Goal: Transaction & Acquisition: Purchase product/service

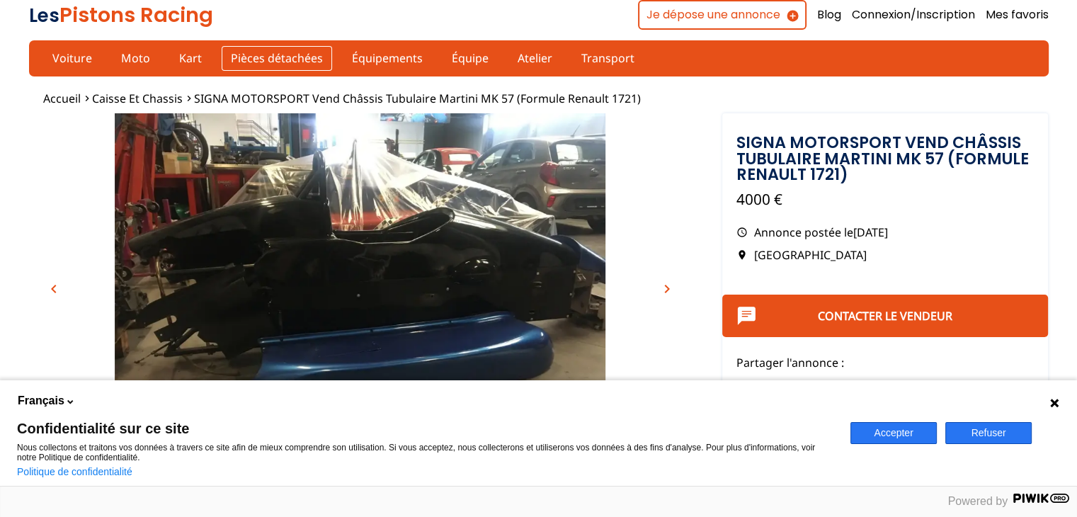
click at [255, 56] on link "Pièces détachées" at bounding box center [277, 58] width 111 height 24
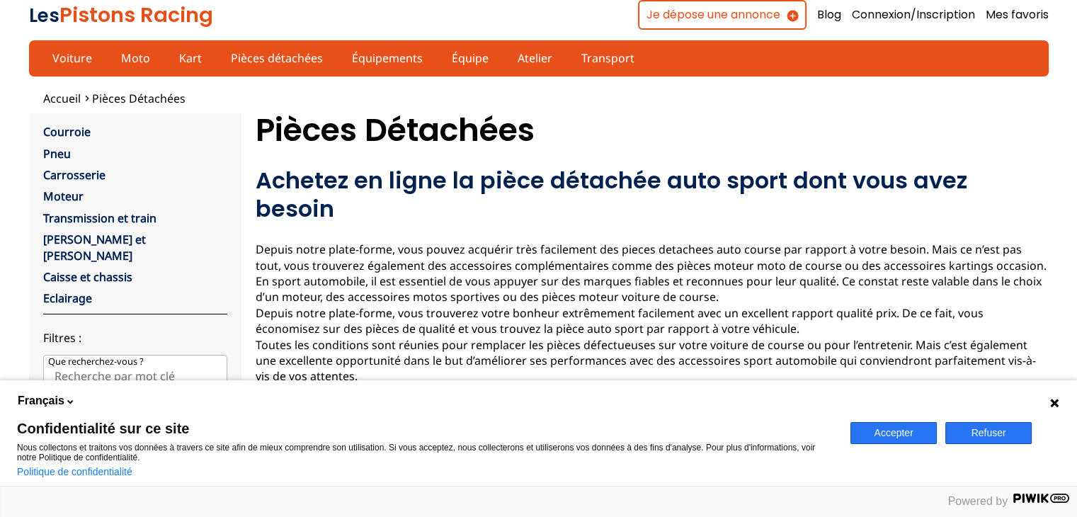
click at [1000, 429] on button "Refuser" at bounding box center [989, 433] width 86 height 22
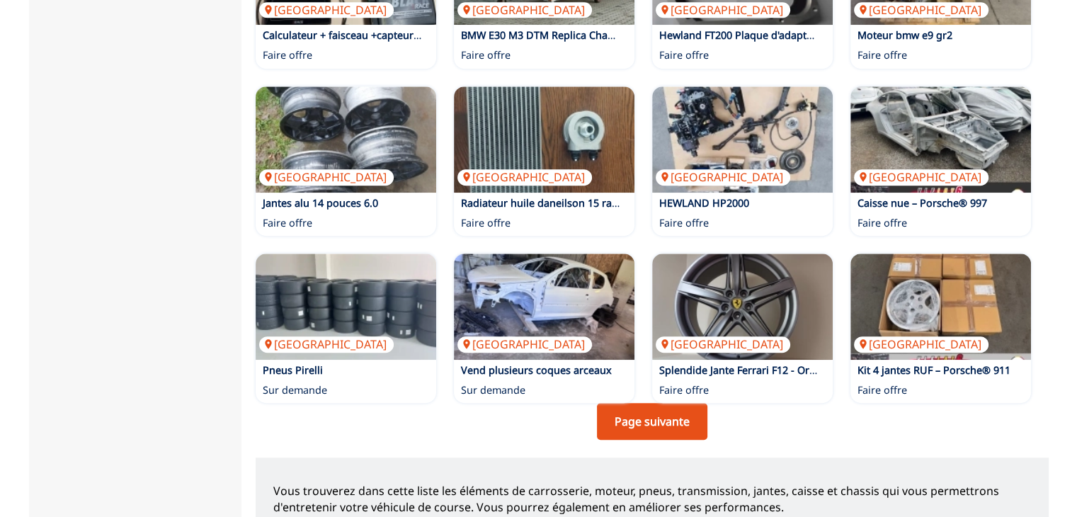
scroll to position [1133, 0]
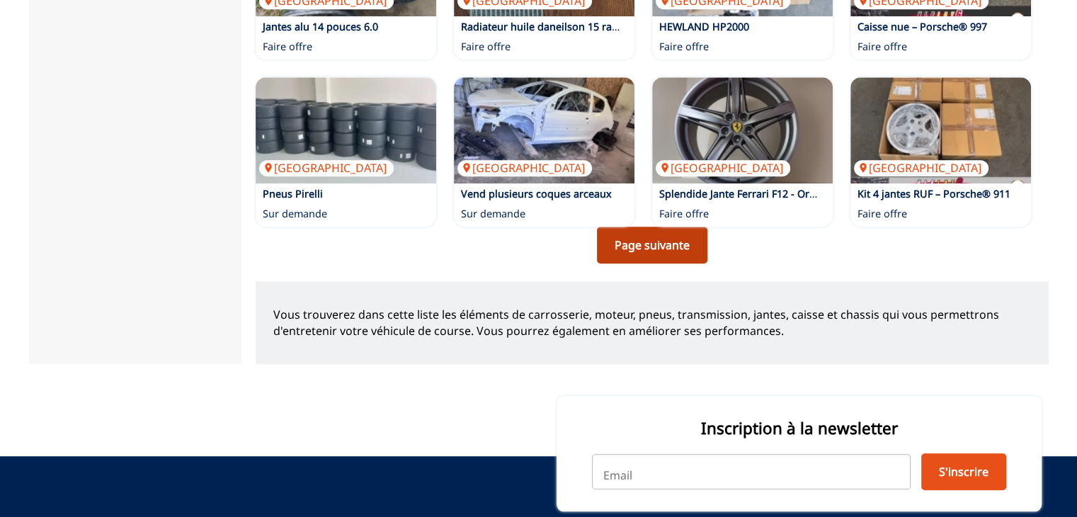
click at [635, 234] on link "Page suivante" at bounding box center [652, 245] width 111 height 37
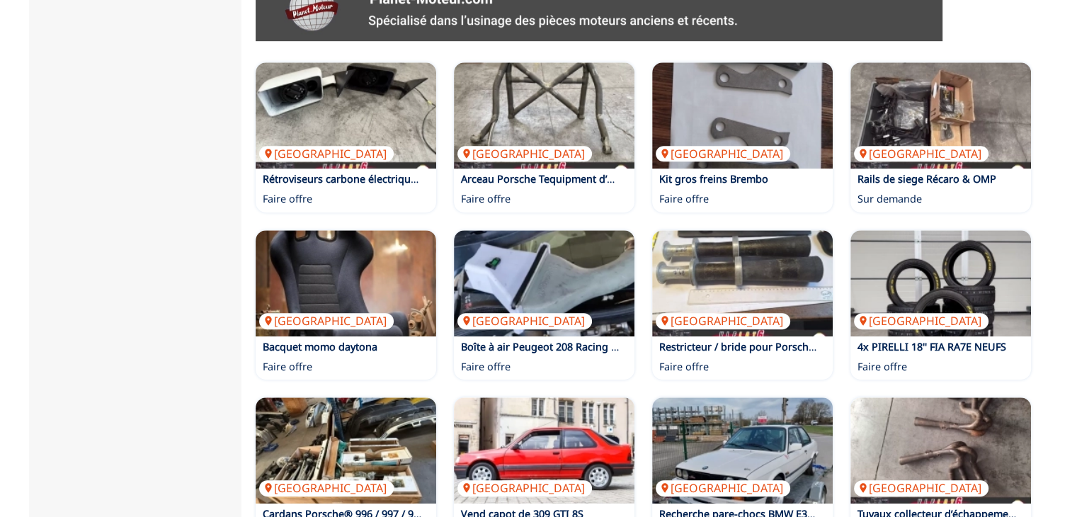
scroll to position [992, 0]
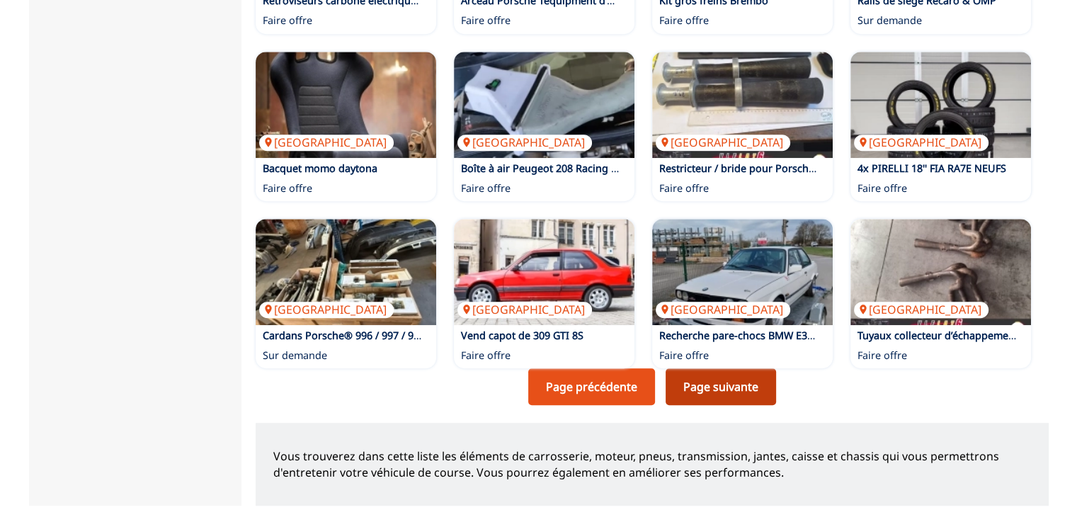
click at [774, 368] on link "Page suivante" at bounding box center [721, 386] width 111 height 37
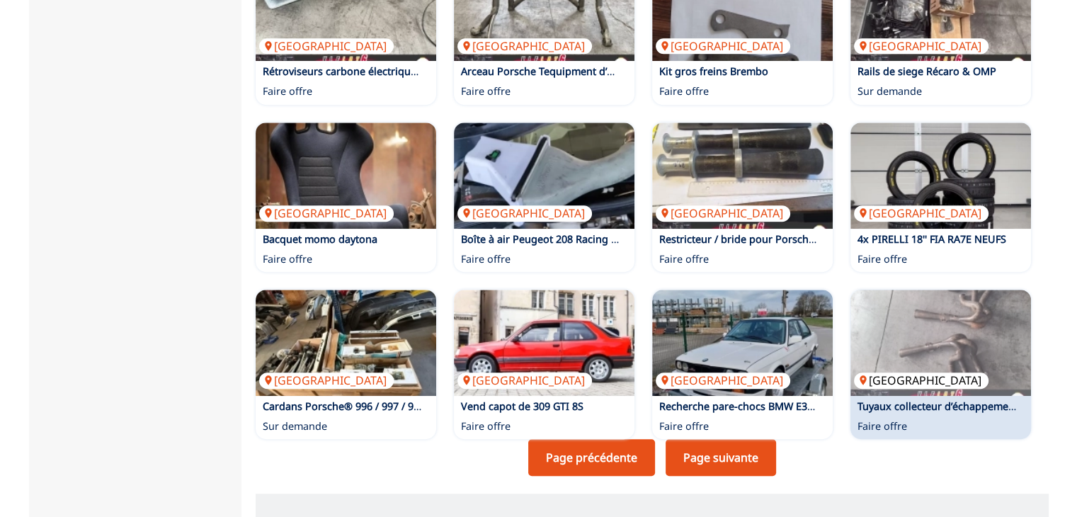
scroll to position [992, 0]
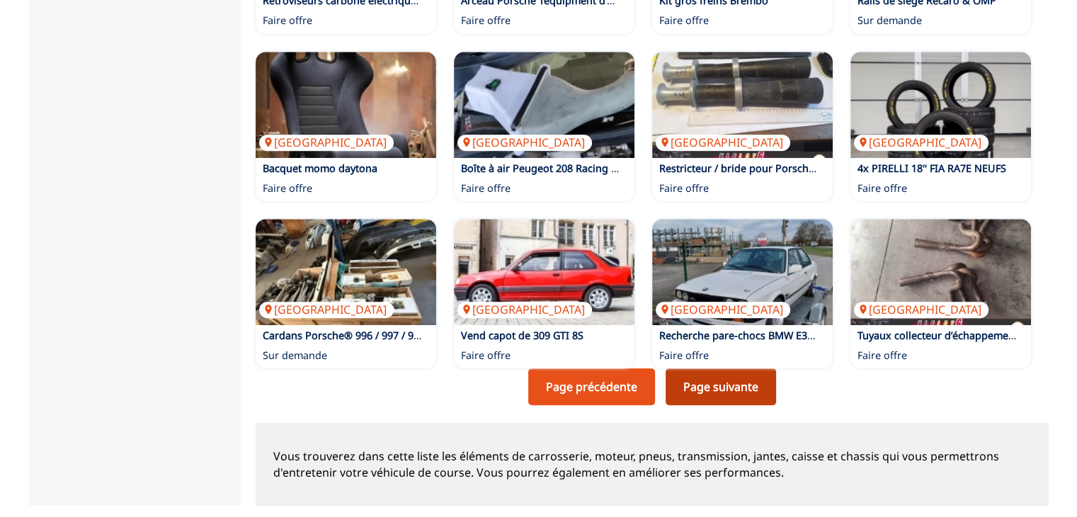
click at [732, 368] on link "Page suivante" at bounding box center [721, 386] width 111 height 37
